Goal: Navigation & Orientation: Find specific page/section

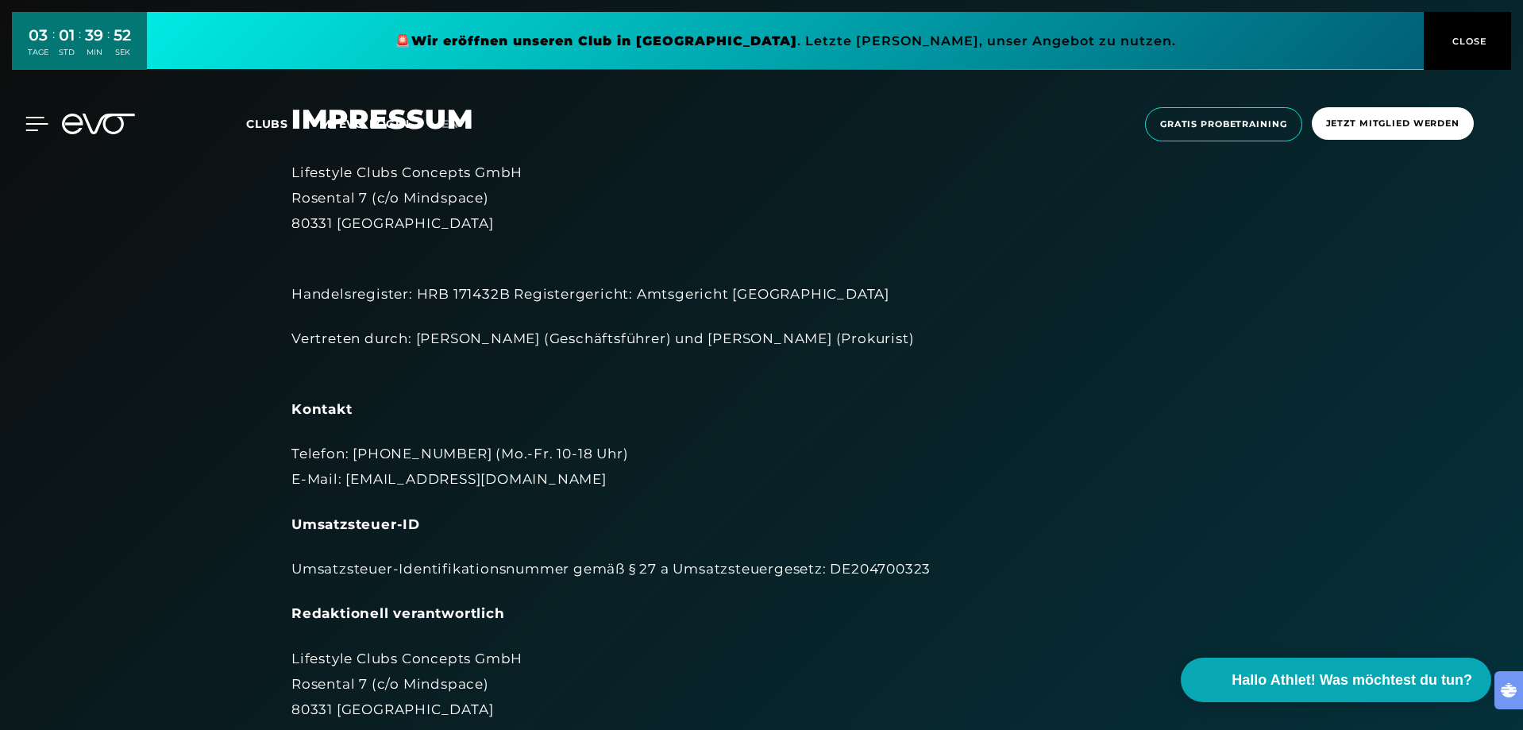
click at [28, 118] on icon at bounding box center [37, 124] width 22 height 13
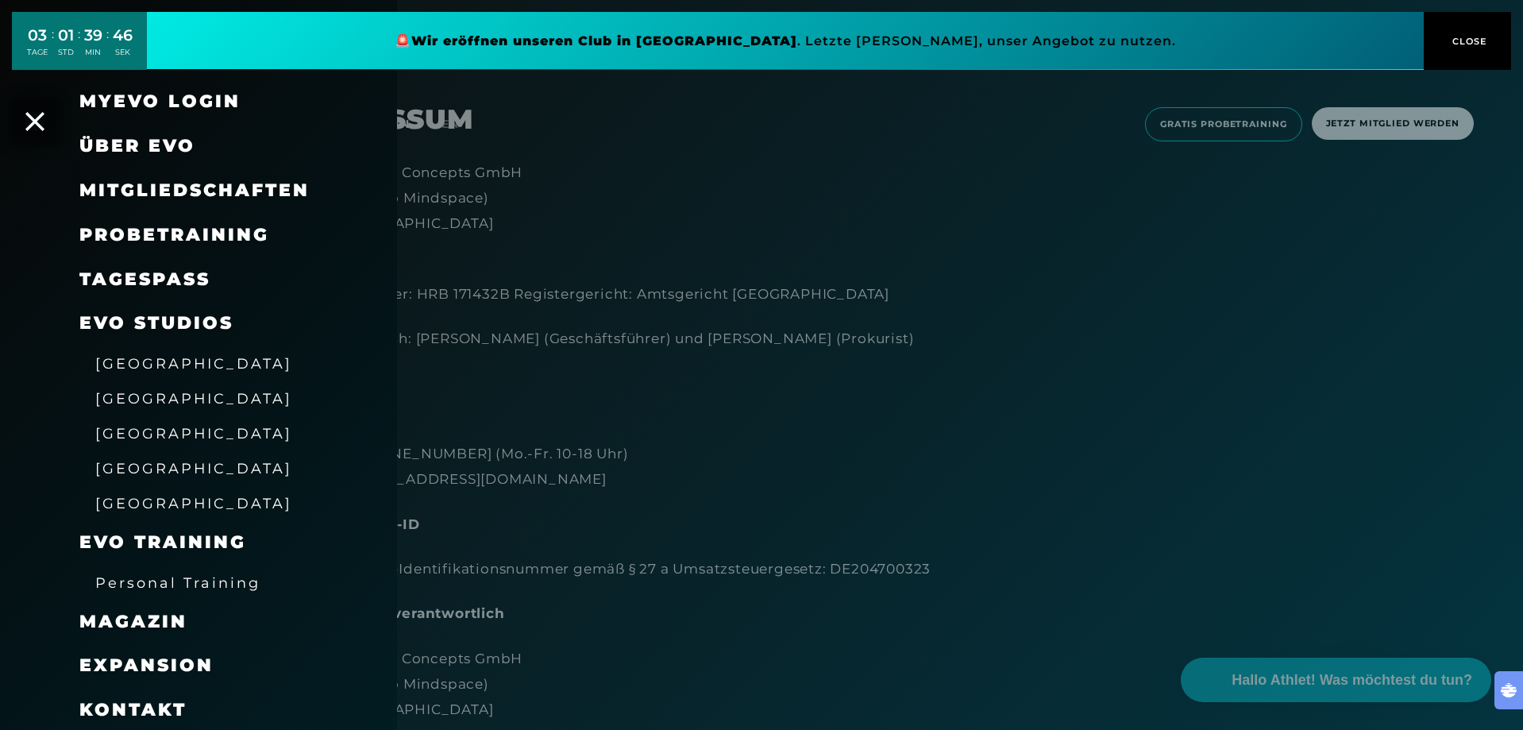
click at [141, 463] on span "[GEOGRAPHIC_DATA]" at bounding box center [193, 468] width 197 height 17
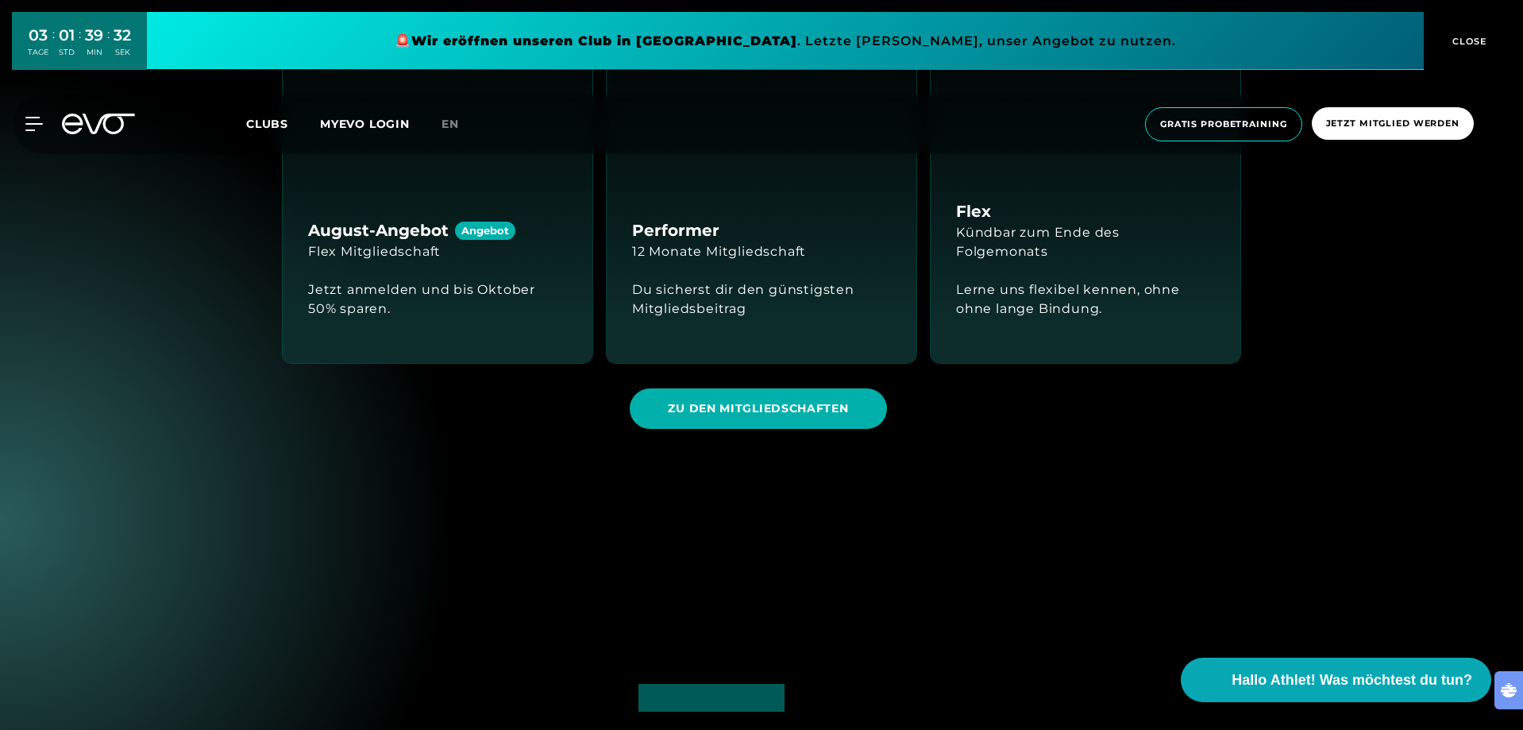
scroll to position [1588, 0]
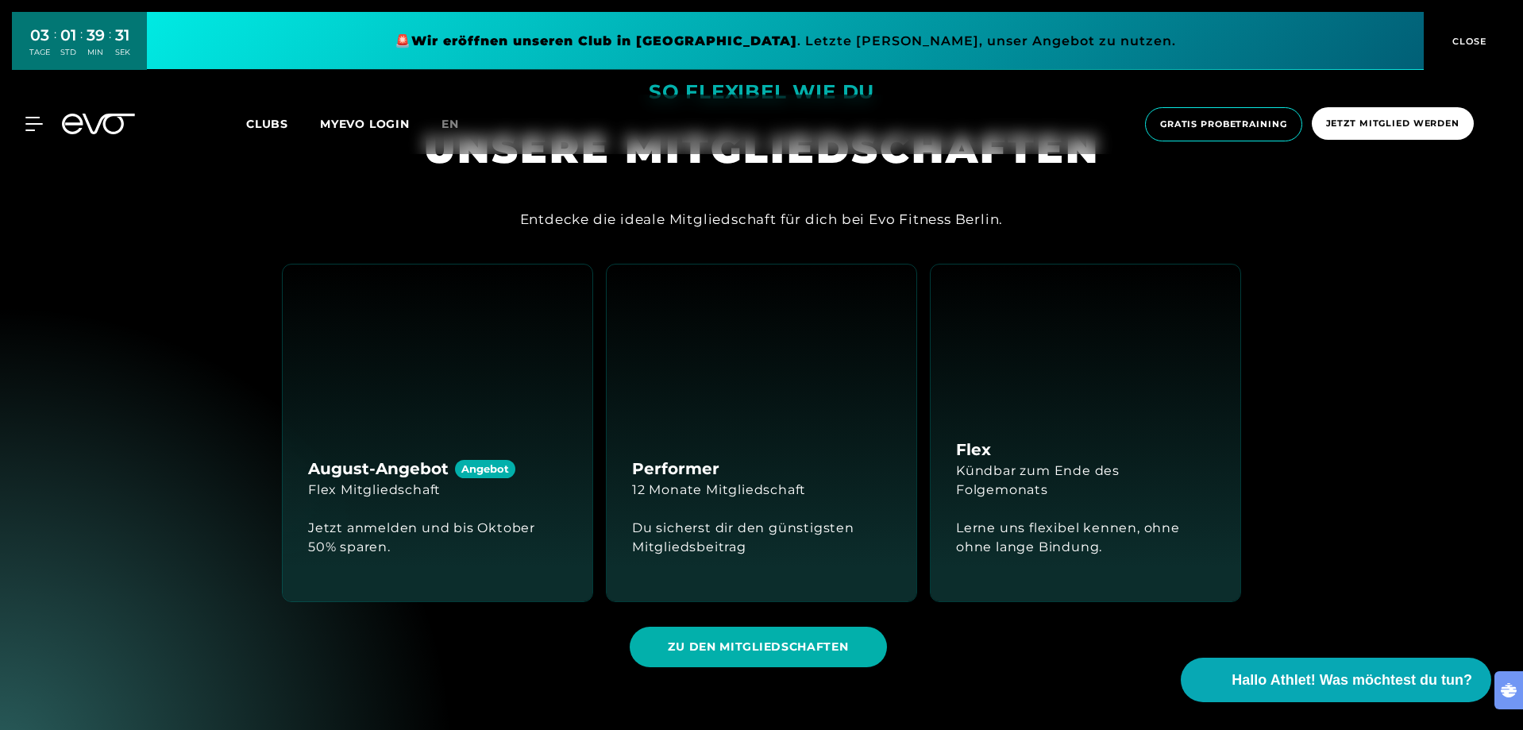
click at [461, 460] on div "Angebot" at bounding box center [485, 469] width 60 height 18
click at [1015, 461] on div "Kündbar zum Ende des Folgemonats" at bounding box center [1085, 480] width 259 height 38
click at [1195, 519] on div "Lerne uns flexibel kennen, ohne ohne lange Bindung." at bounding box center [1085, 538] width 259 height 38
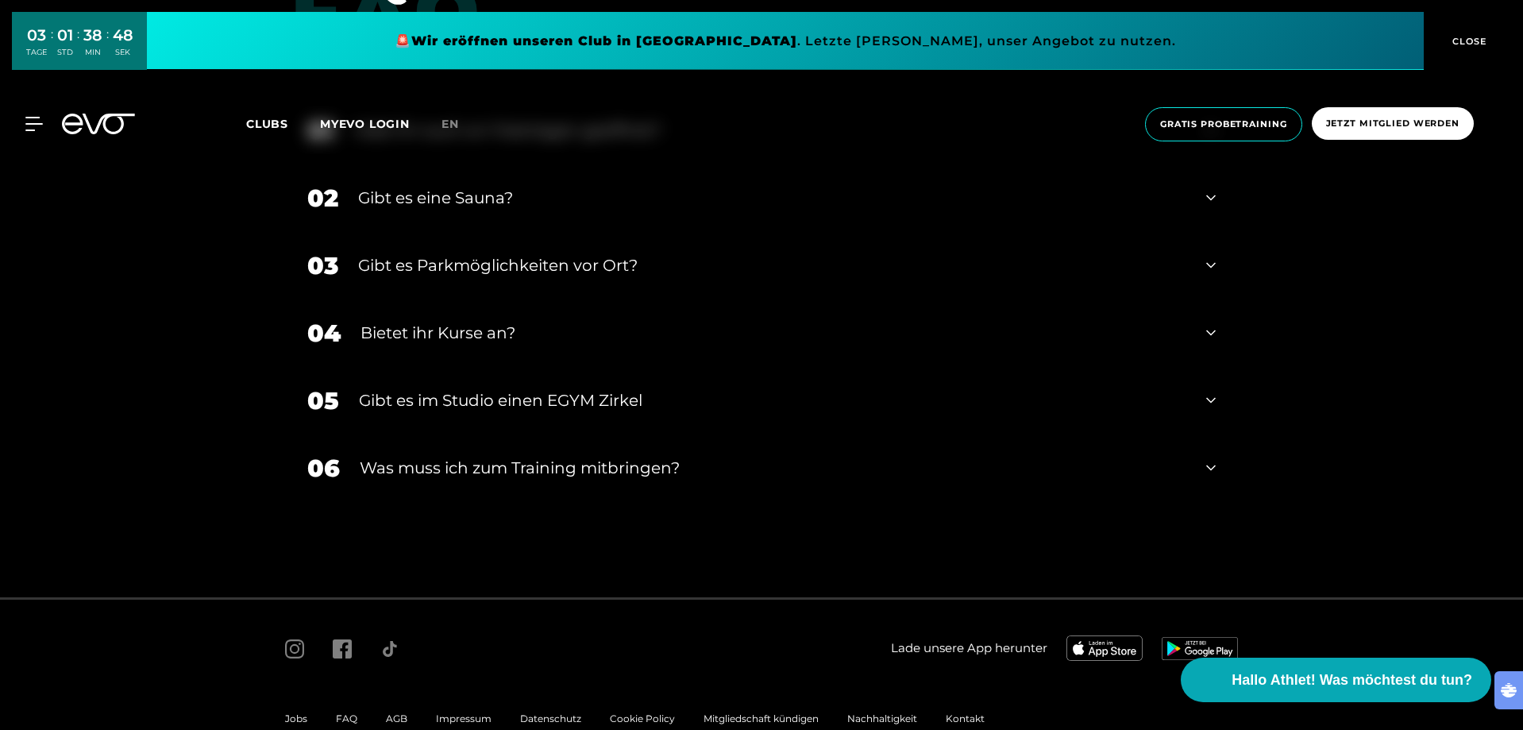
scroll to position [3780, 0]
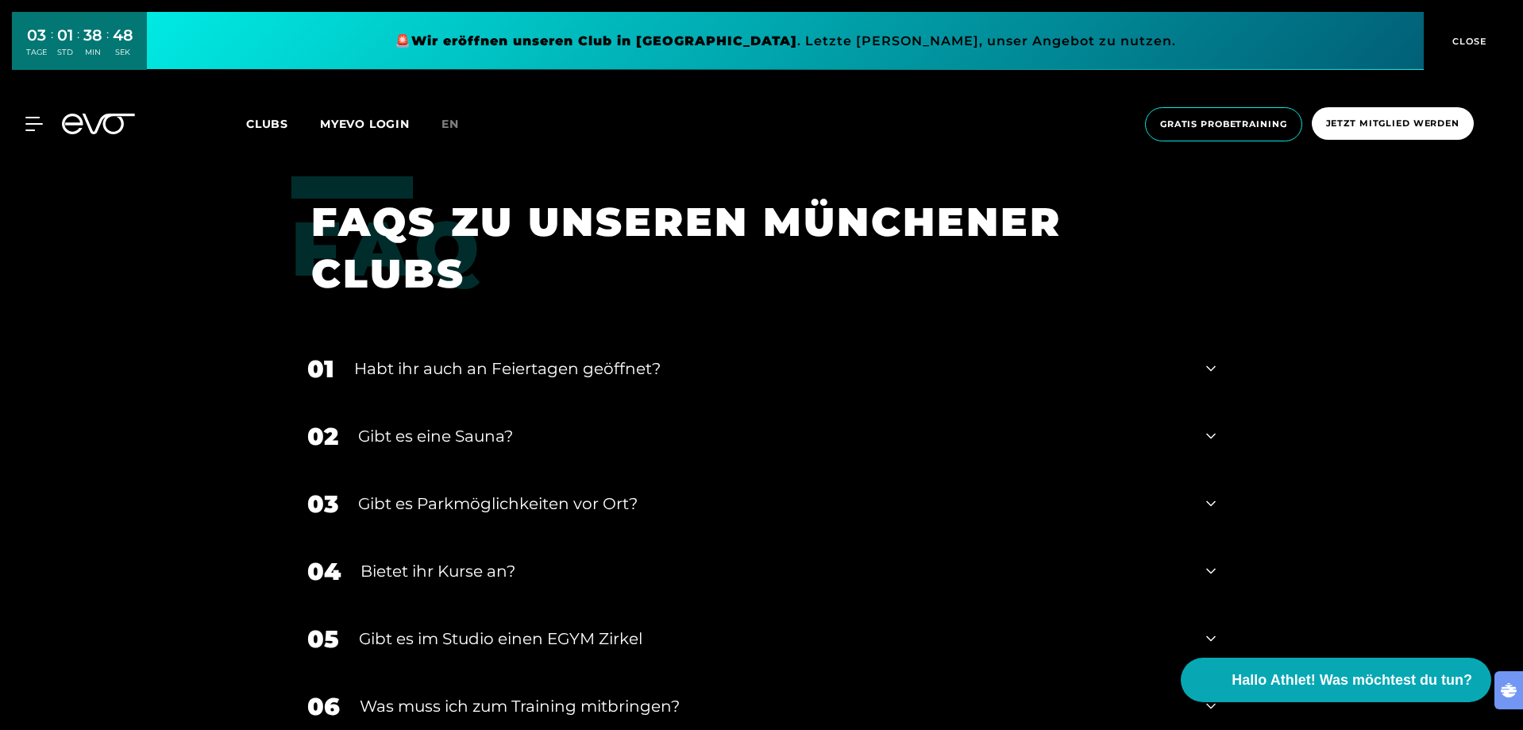
click at [1209, 434] on icon at bounding box center [1211, 437] width 10 height 6
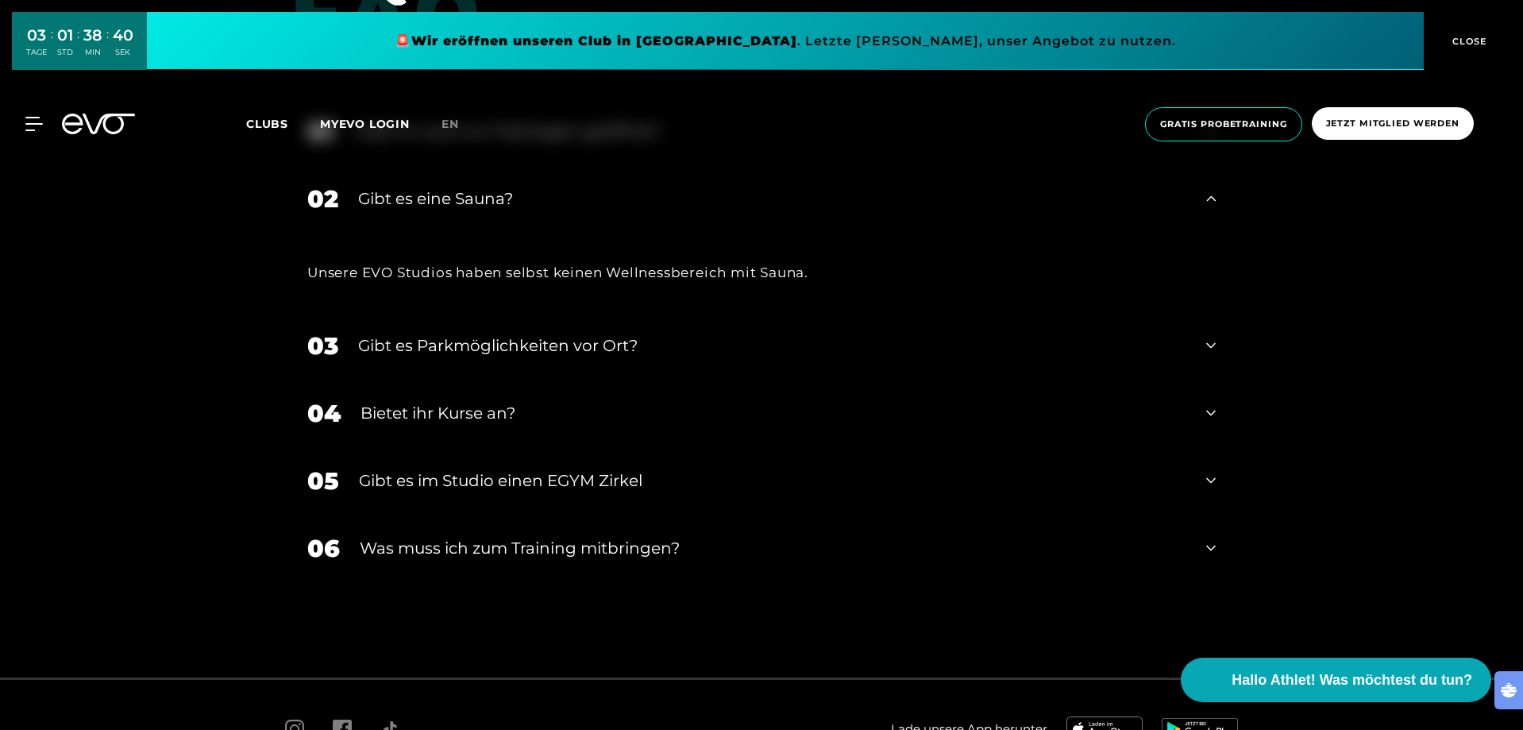
scroll to position [4019, 0]
click at [1212, 403] on icon at bounding box center [1211, 412] width 10 height 19
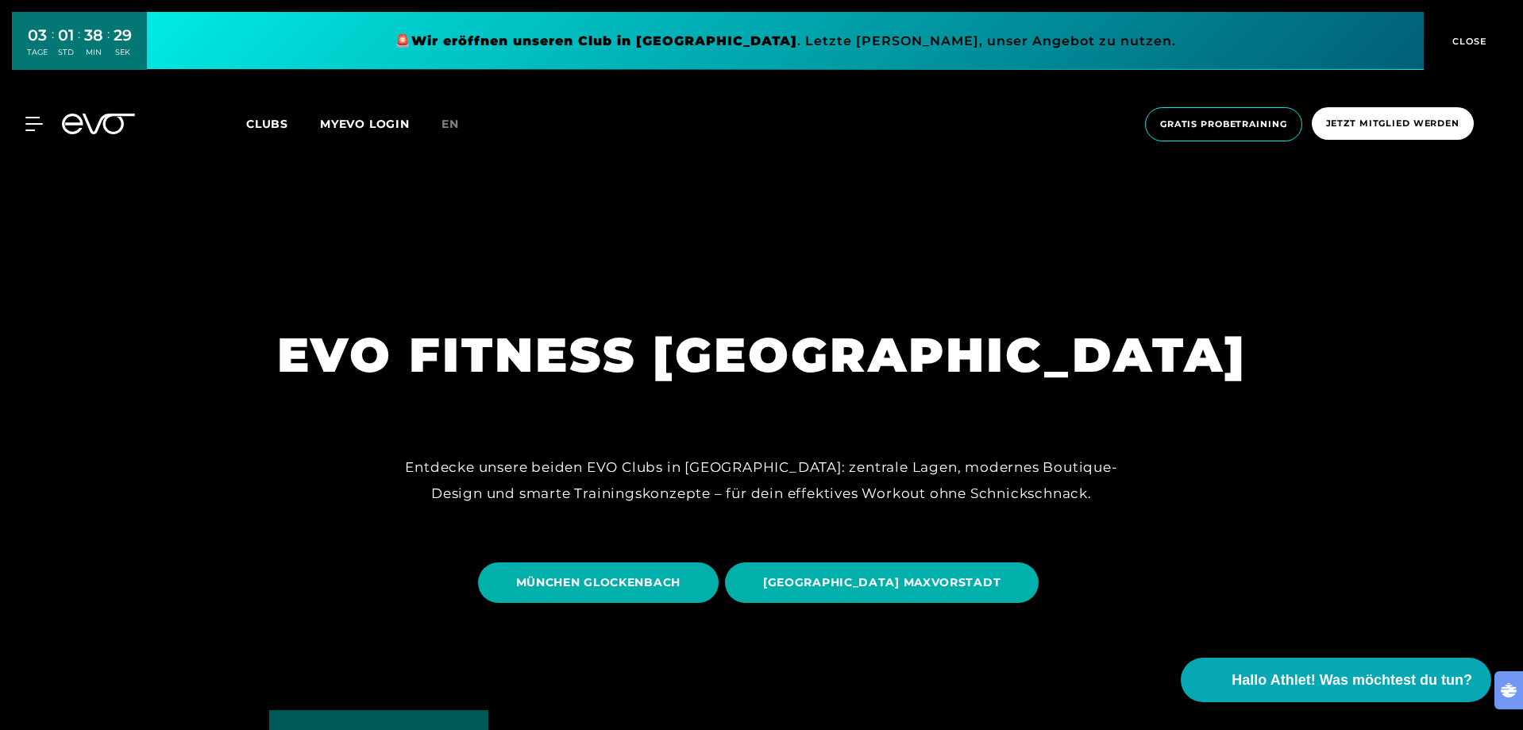
scroll to position [0, 0]
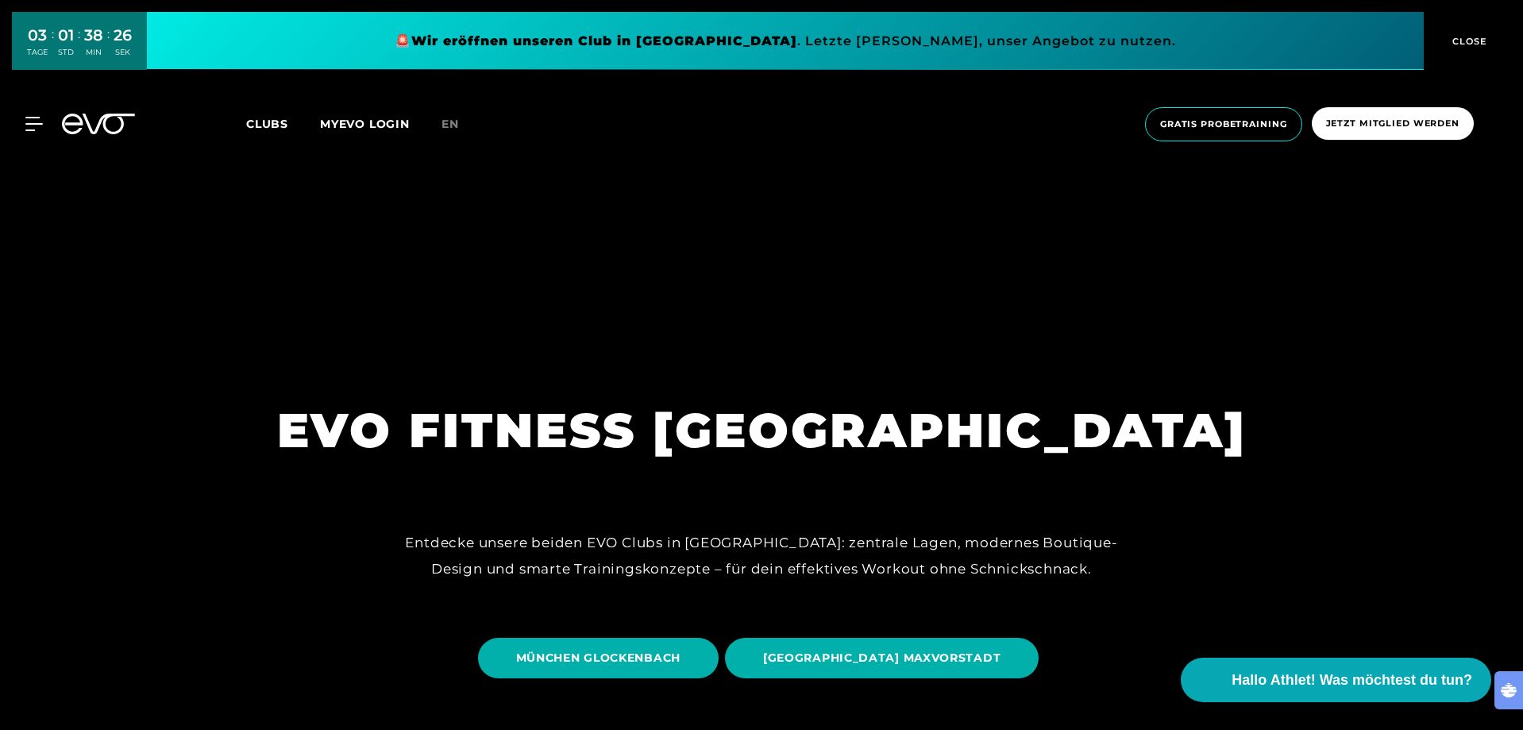
click at [276, 117] on span "Clubs" at bounding box center [267, 124] width 42 height 14
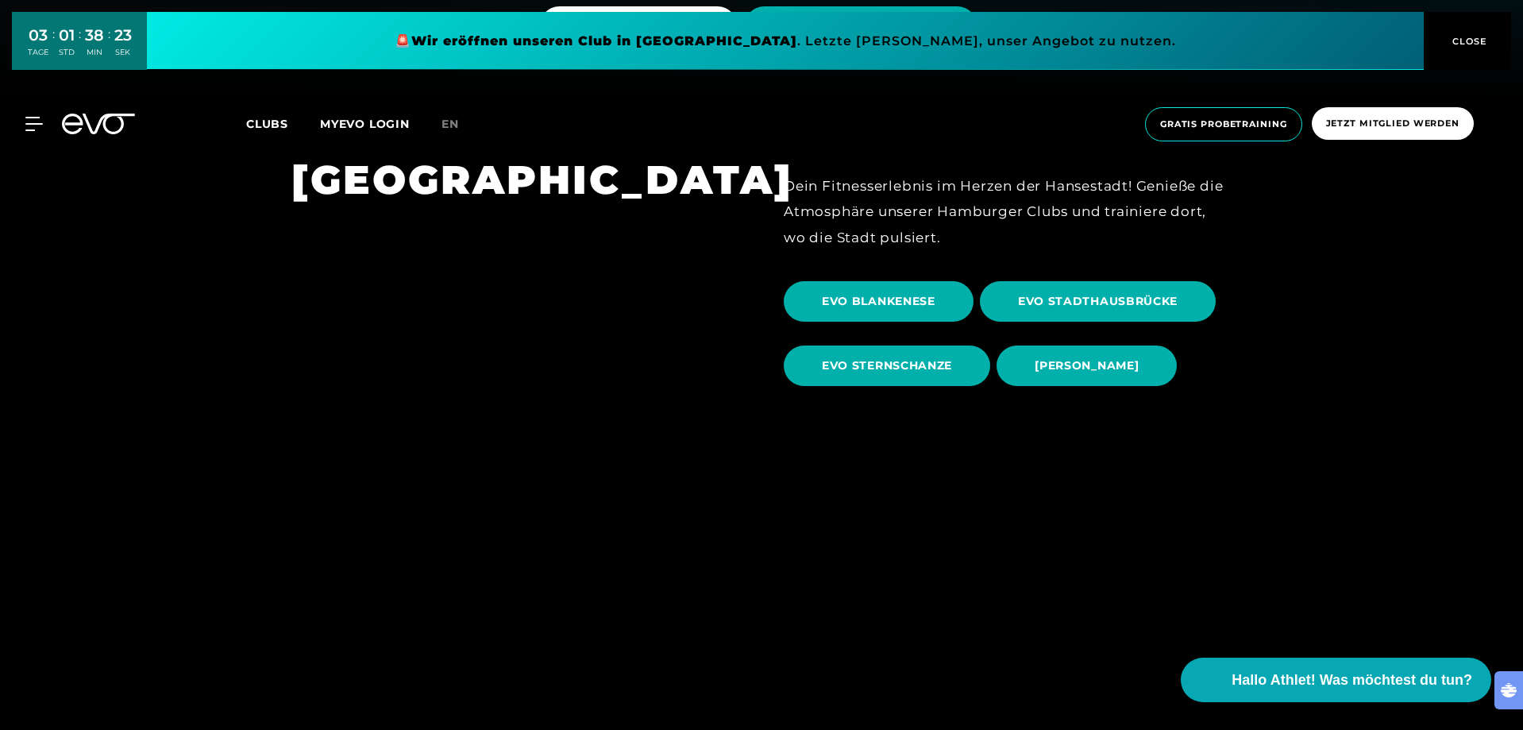
scroll to position [635, 0]
